Goal: Navigation & Orientation: Find specific page/section

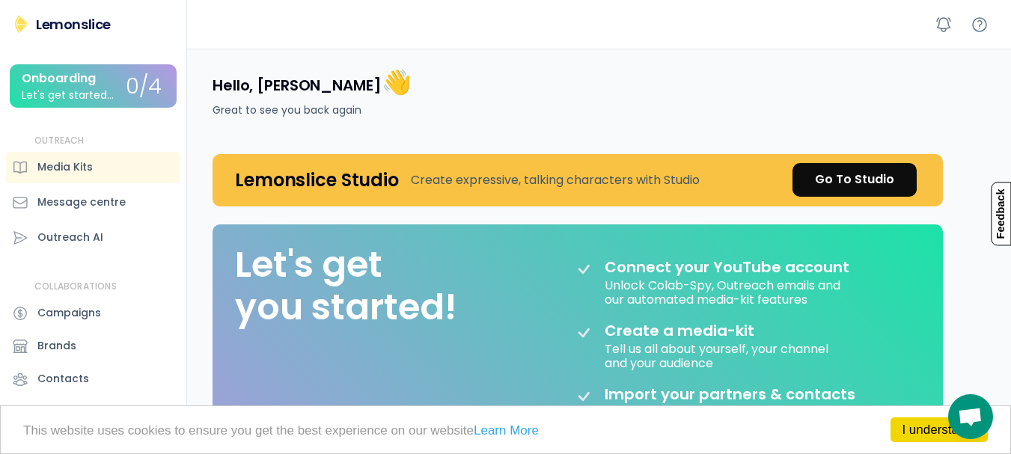
click at [994, 213] on p "Feedback" at bounding box center [1001, 215] width 20 height 64
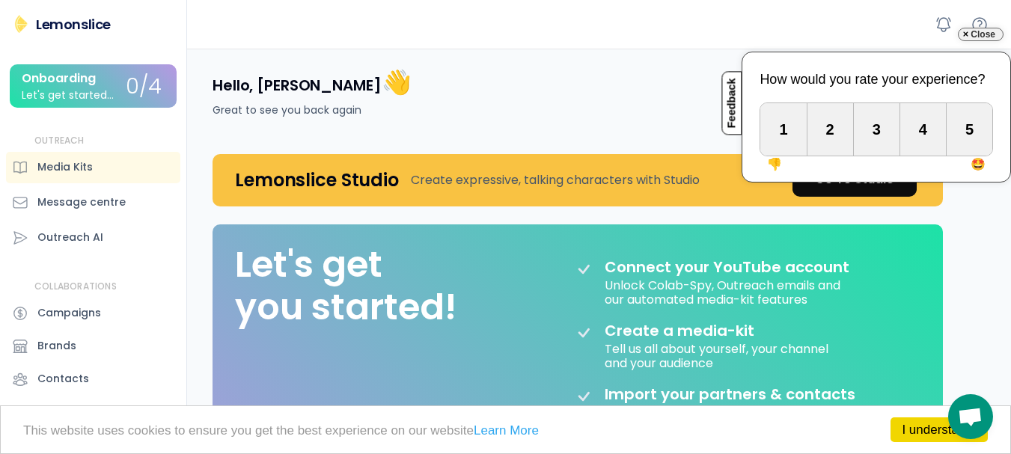
click at [91, 248] on div "Outreach AI" at bounding box center [93, 237] width 174 height 31
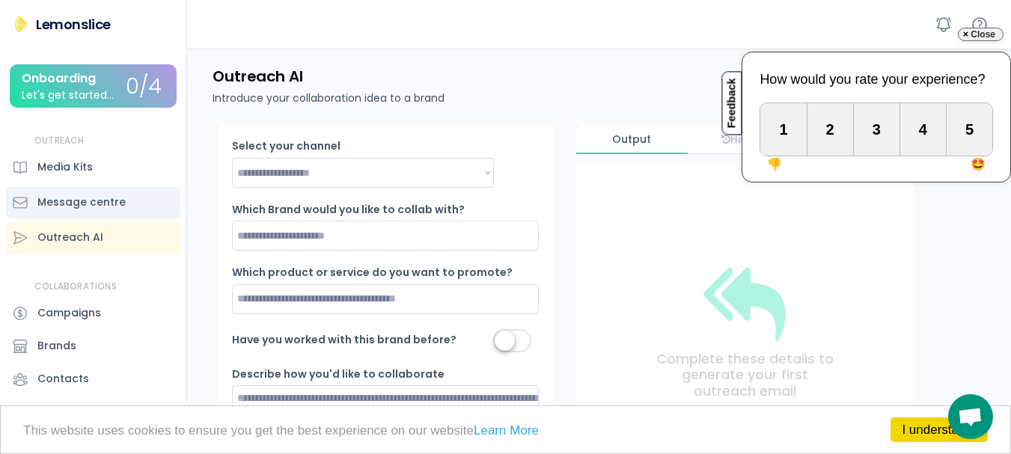
click at [111, 195] on div "Message centre" at bounding box center [81, 203] width 88 height 16
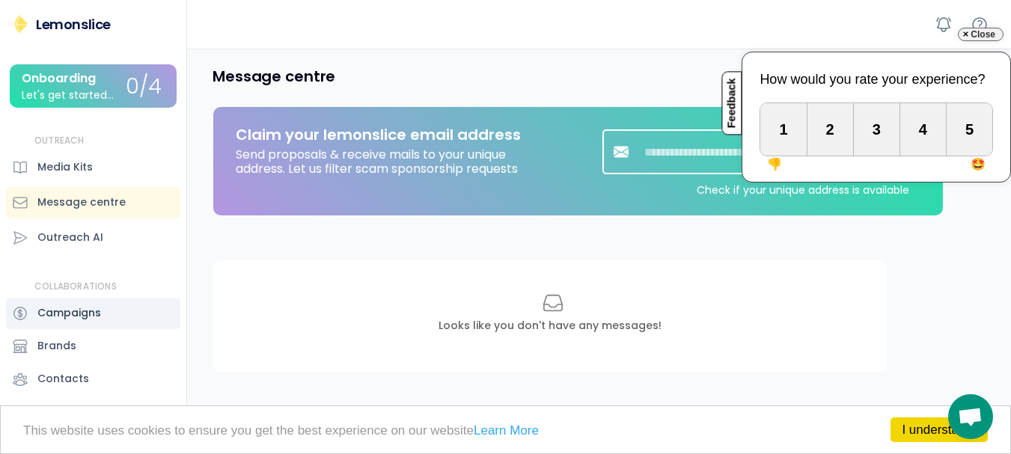
click at [102, 307] on div "Campaigns" at bounding box center [93, 313] width 174 height 31
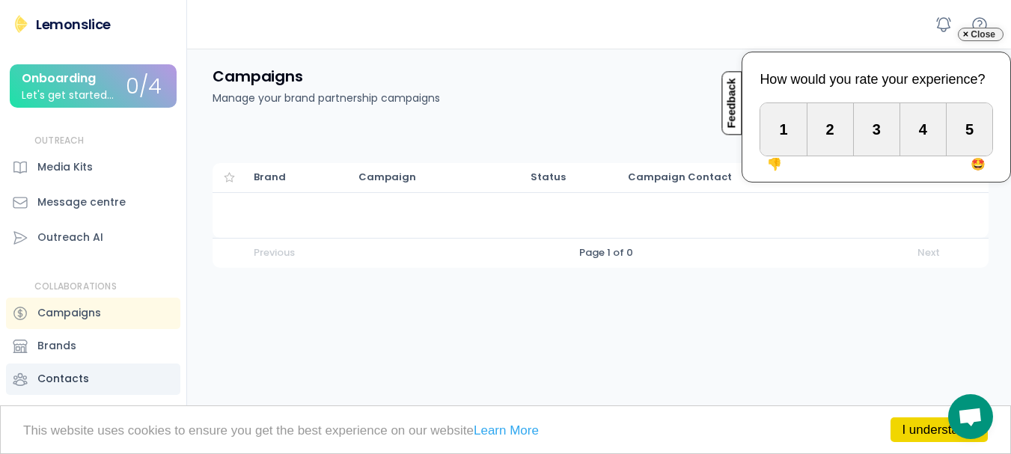
click at [92, 364] on div "Contacts" at bounding box center [93, 379] width 174 height 31
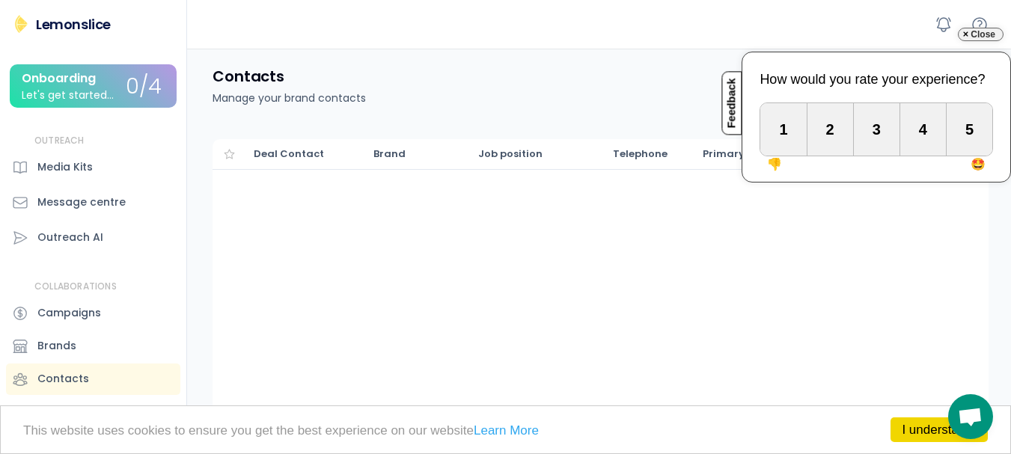
click at [87, 67] on div "Onboarding Let's get started... 0/4" at bounding box center [93, 85] width 167 height 43
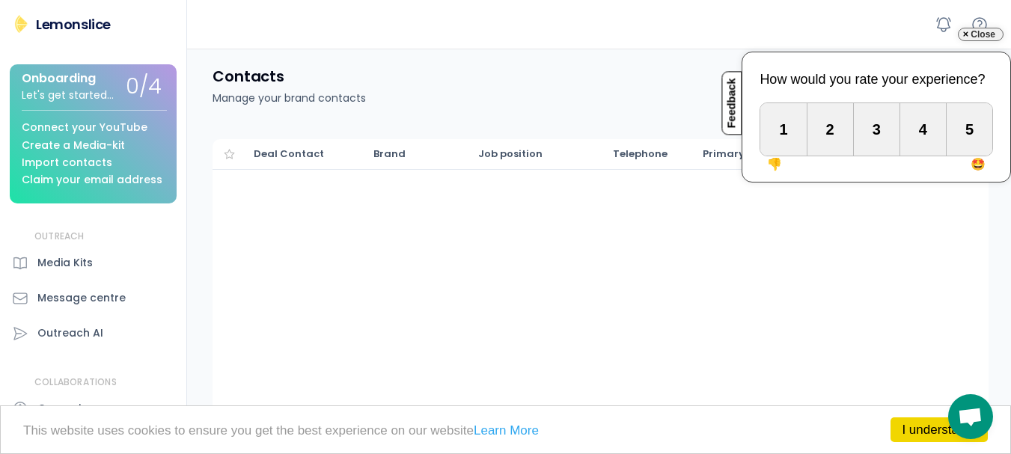
click at [87, 141] on div "Create a Media-kit" at bounding box center [73, 145] width 103 height 11
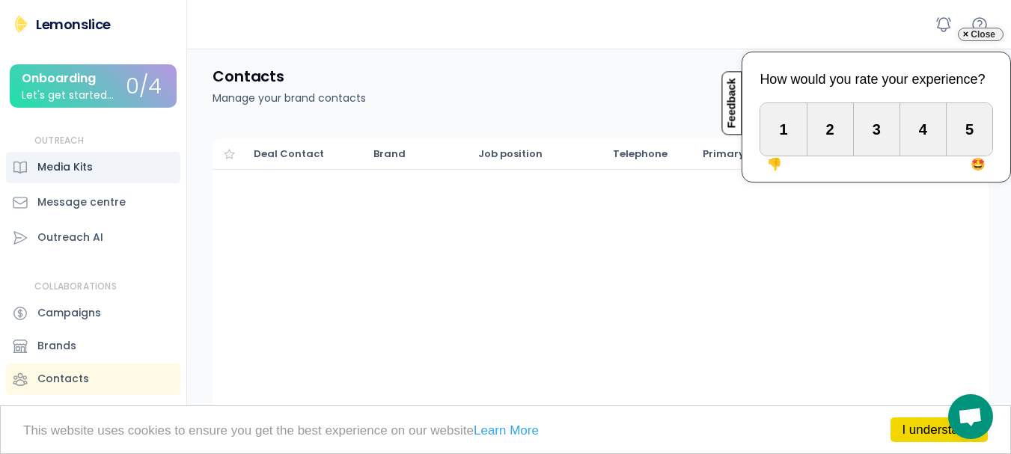
click at [81, 171] on div "Media Kits" at bounding box center [64, 167] width 55 height 16
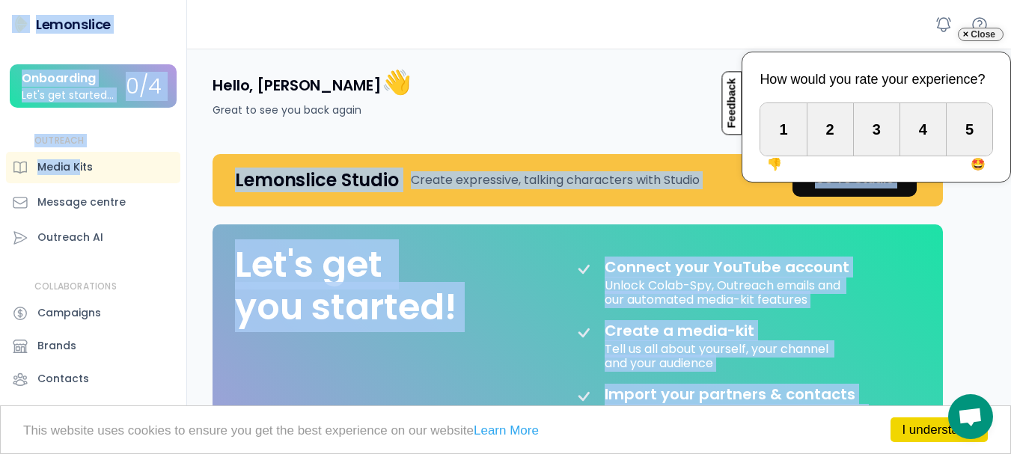
drag, startPoint x: 81, startPoint y: 171, endPoint x: 578, endPoint y: 113, distance: 500.1
click at [578, 113] on body "I understand! This website uses cookies to ensure you get the best experience o…" at bounding box center [505, 227] width 1011 height 454
click at [978, 28] on div "Close" at bounding box center [981, 34] width 46 height 13
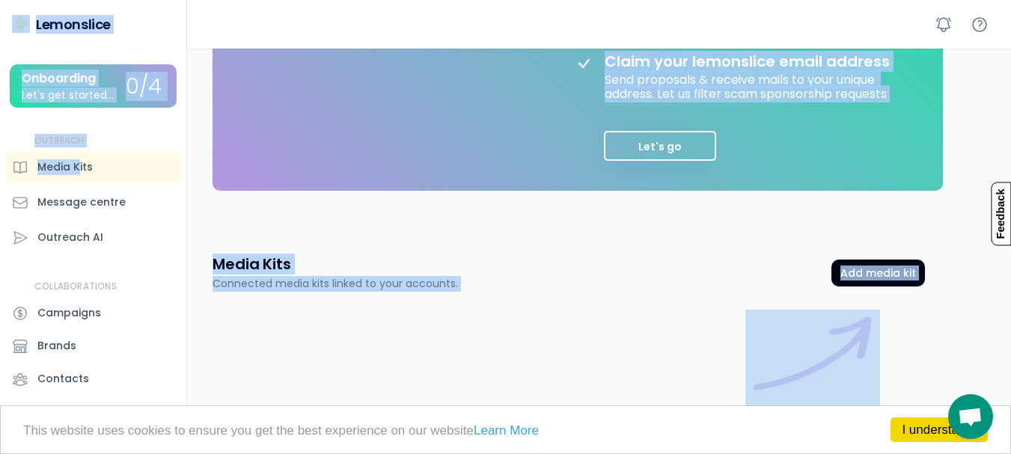
scroll to position [442, 0]
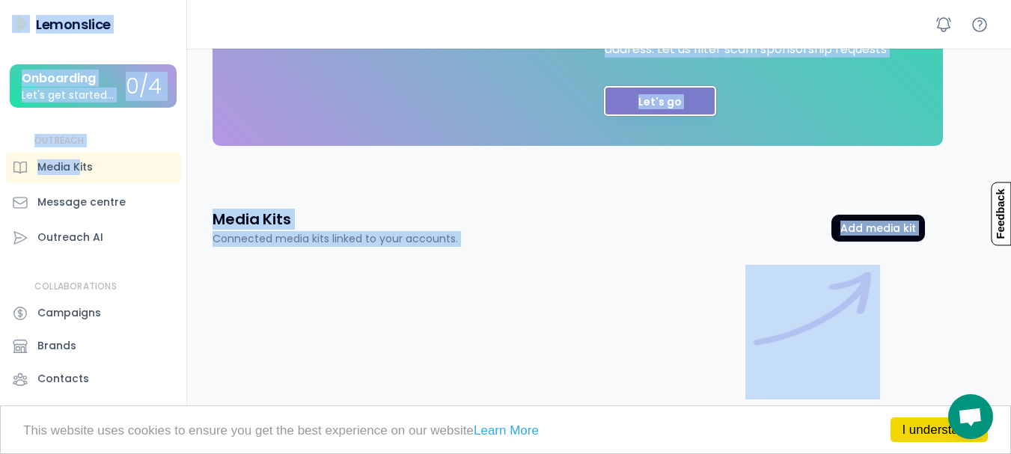
click at [654, 94] on button "Let's go" at bounding box center [660, 101] width 112 height 30
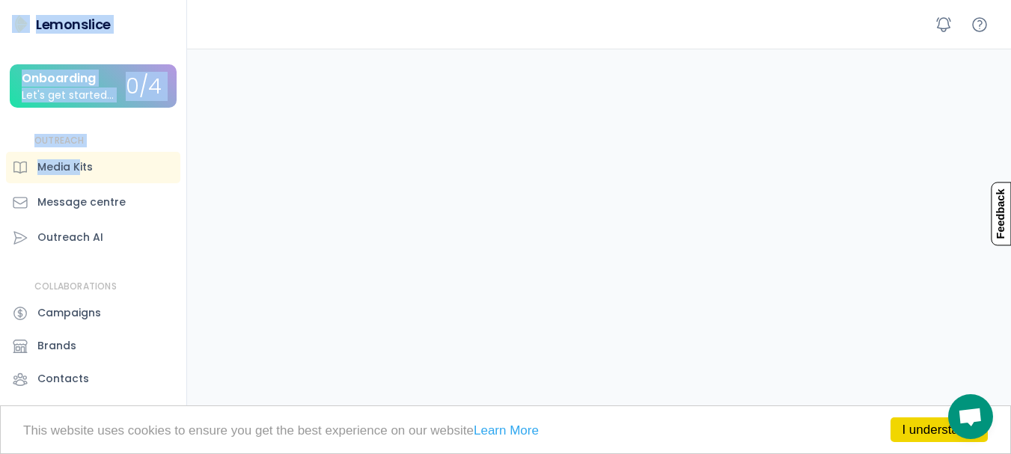
scroll to position [93, 0]
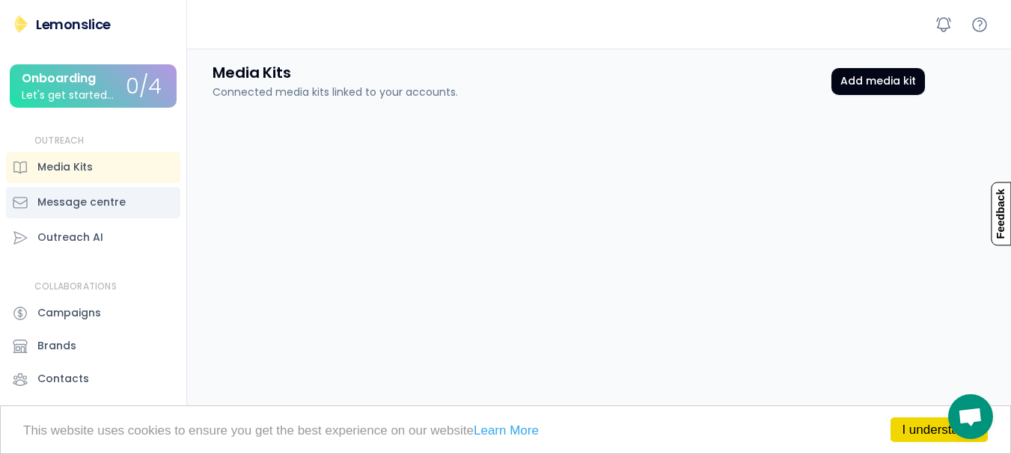
click at [129, 201] on div "Message centre" at bounding box center [93, 202] width 174 height 31
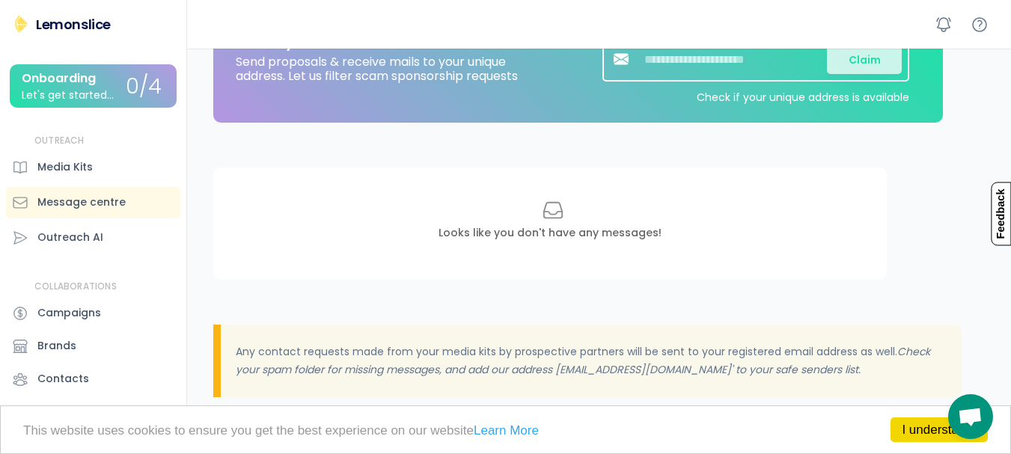
click at [432, 224] on div "Looks like you don't have any messages!" at bounding box center [549, 224] width 673 height 112
click at [122, 173] on div "Media Kits" at bounding box center [93, 167] width 174 height 31
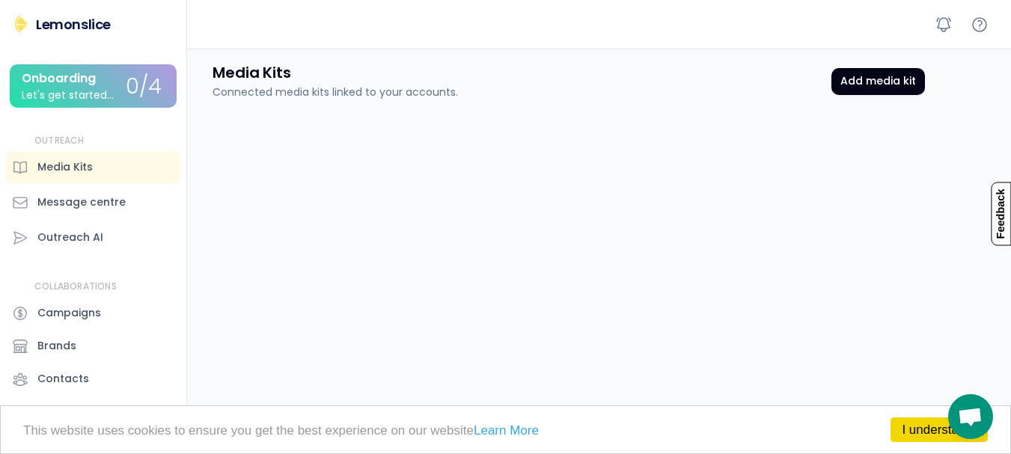
click at [337, 103] on div "Media Kits Connected media kits linked to your accounts. Add media kit Media Ki…" at bounding box center [569, 448] width 748 height 809
drag, startPoint x: 337, startPoint y: 103, endPoint x: 545, endPoint y: 108, distance: 208.0
click at [545, 108] on div "Media Kits Connected media kits linked to your accounts. Add media kit Media Ki…" at bounding box center [569, 448] width 748 height 809
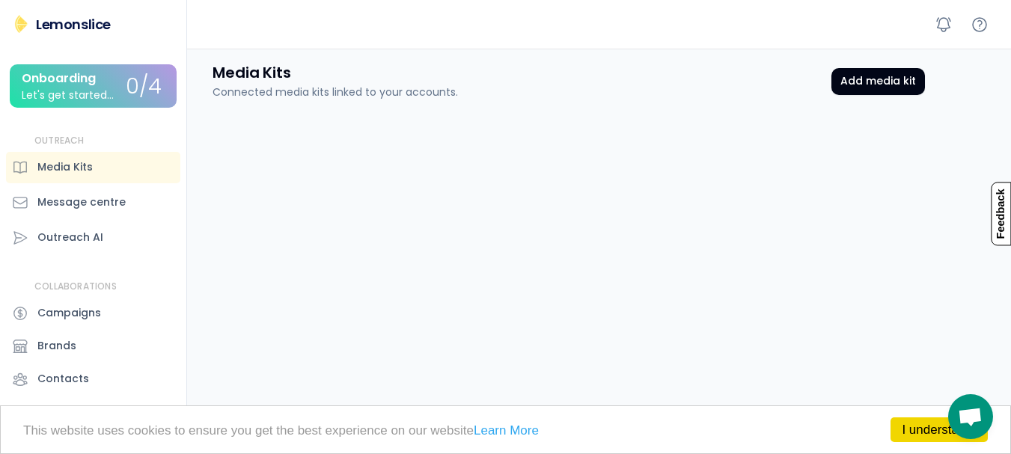
click at [545, 108] on div "Media Kits Connected media kits linked to your accounts. Add media kit Media Ki…" at bounding box center [569, 448] width 748 height 809
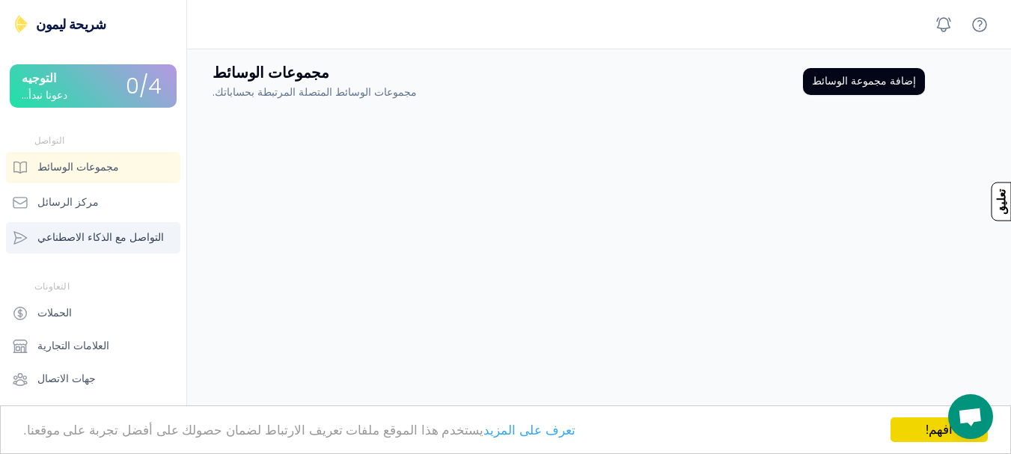
click at [127, 224] on div "التواصل مع الذكاء الاصطناعي" at bounding box center [93, 237] width 174 height 31
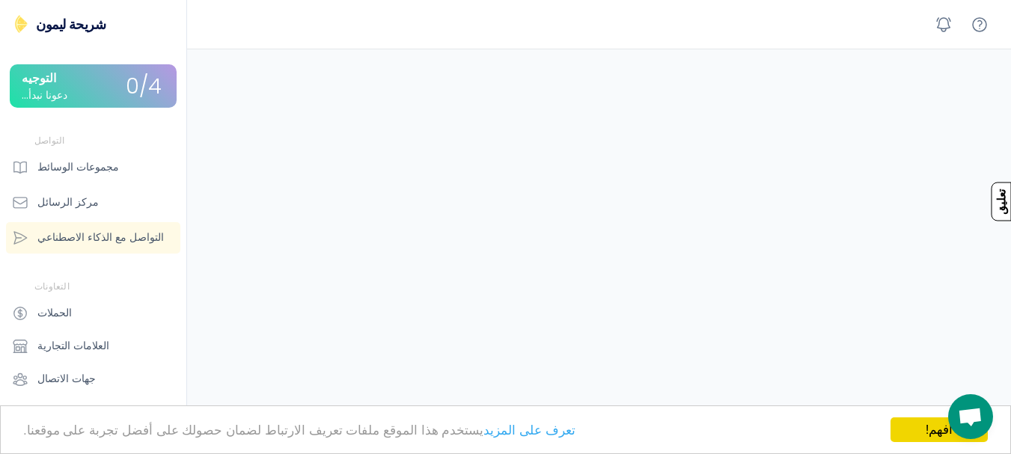
scroll to position [439, 0]
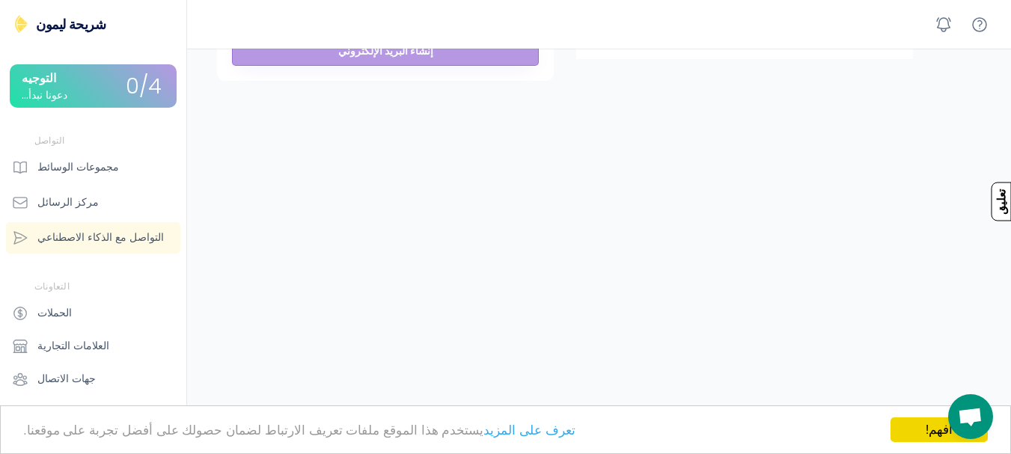
click at [126, 78] on font "0/4" at bounding box center [144, 86] width 36 height 29
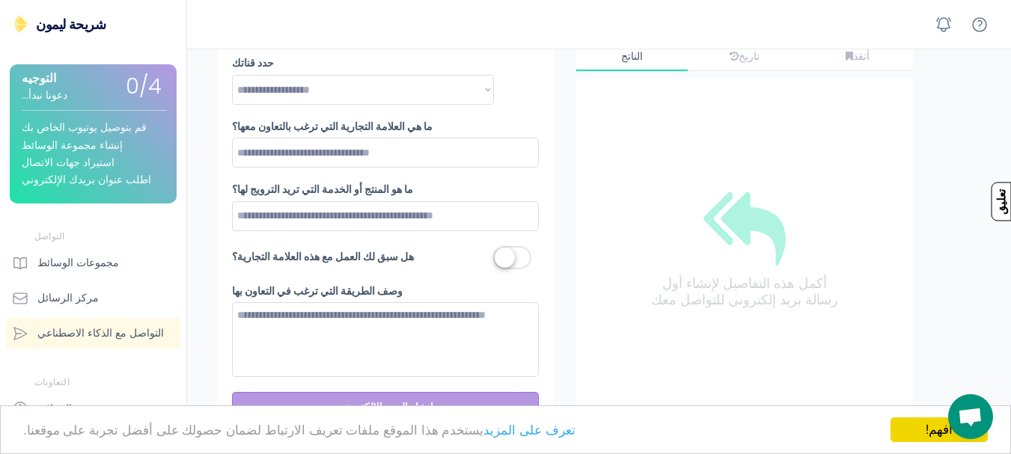
scroll to position [0, 0]
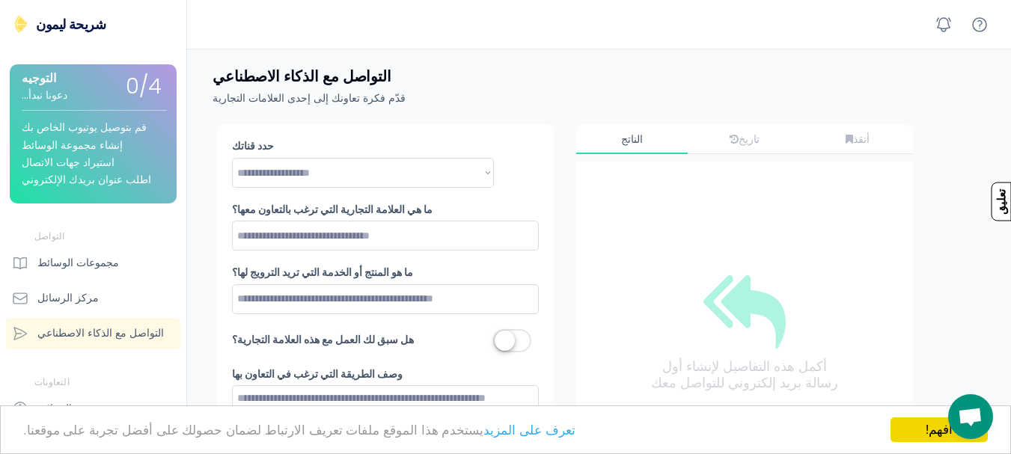
click at [19, 24] on img at bounding box center [21, 24] width 18 height 18
drag, startPoint x: 19, startPoint y: 24, endPoint x: 487, endPoint y: 109, distance: 475.3
click at [487, 109] on div "التواصل مع الذكاء الاصطناعي قدّم فكرة تعاونك إلى إحدى العلامات التجارية" at bounding box center [603, 87] width 816 height 76
click at [979, 31] on icon at bounding box center [979, 24] width 13 height 13
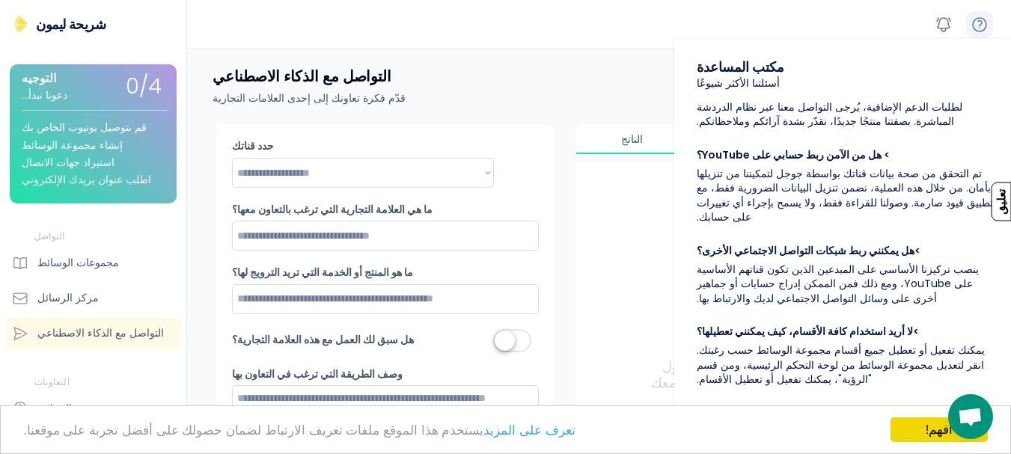
click at [979, 31] on icon at bounding box center [979, 24] width 13 height 13
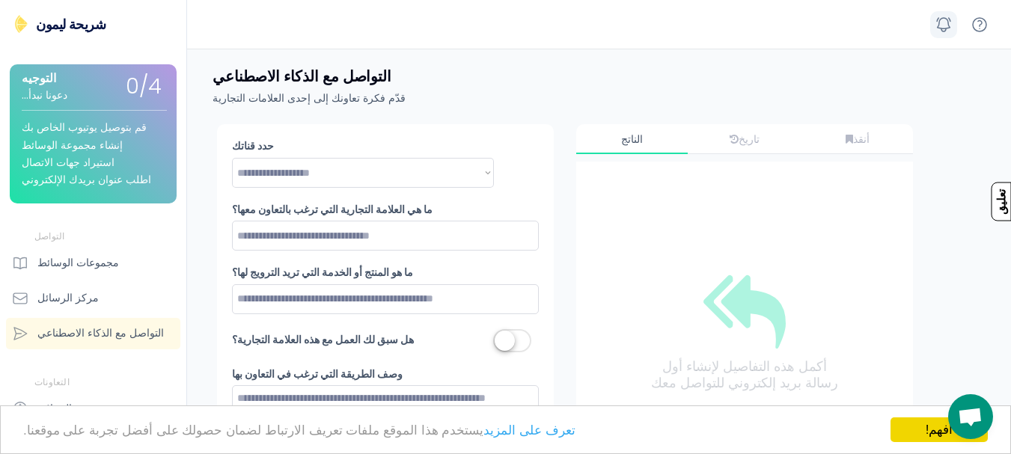
click at [945, 25] on icon at bounding box center [943, 25] width 18 height 18
click at [61, 263] on font "مجموعات الوسائط" at bounding box center [78, 262] width 82 height 15
